Goal: Navigation & Orientation: Find specific page/section

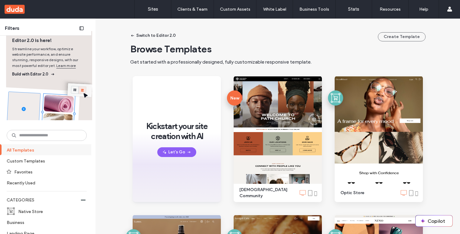
scroll to position [9, 0]
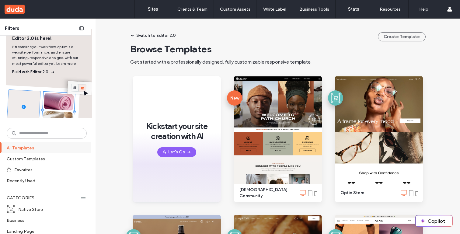
click at [37, 200] on label "CATEGORIES" at bounding box center [44, 197] width 74 height 11
click at [33, 209] on label "Native Store" at bounding box center [49, 209] width 63 height 11
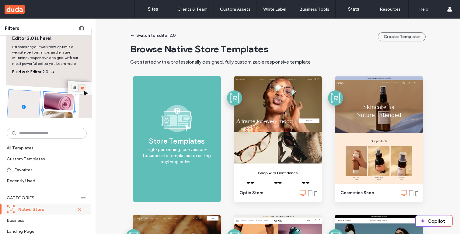
scroll to position [0, 0]
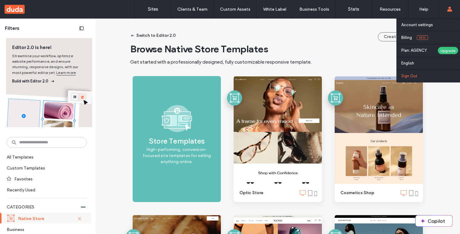
click at [409, 76] on label "Sign Out" at bounding box center [409, 76] width 16 height 5
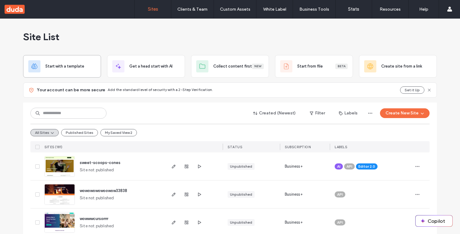
click at [77, 70] on div "Start with a template" at bounding box center [61, 66] width 67 height 12
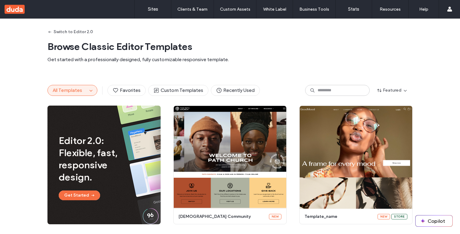
click at [74, 89] on span "All Templates" at bounding box center [67, 90] width 29 height 6
click at [90, 91] on icon "button" at bounding box center [90, 90] width 5 height 5
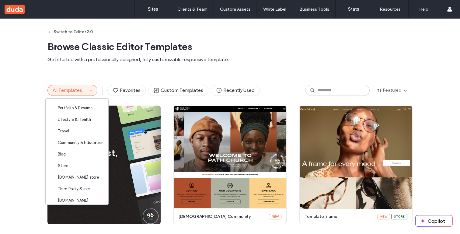
scroll to position [88, 0]
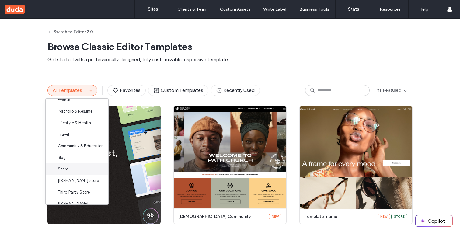
click at [79, 166] on div "Store" at bounding box center [77, 169] width 63 height 12
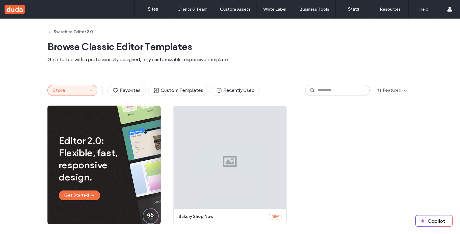
scroll to position [30, 0]
